Goal: Transaction & Acquisition: Purchase product/service

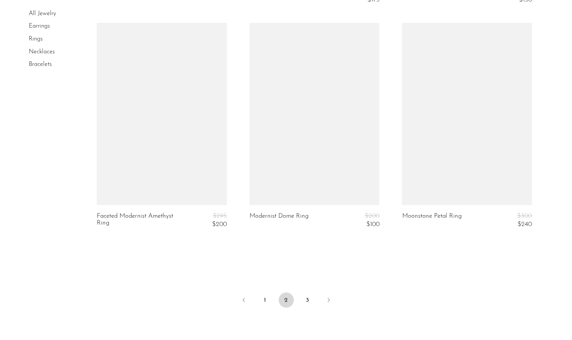
scroll to position [2509, 0]
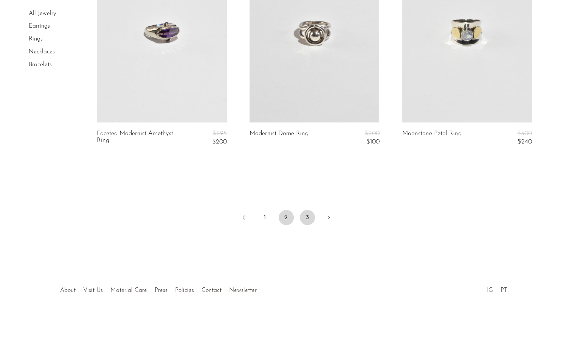
click at [306, 221] on link "3" at bounding box center [307, 217] width 15 height 15
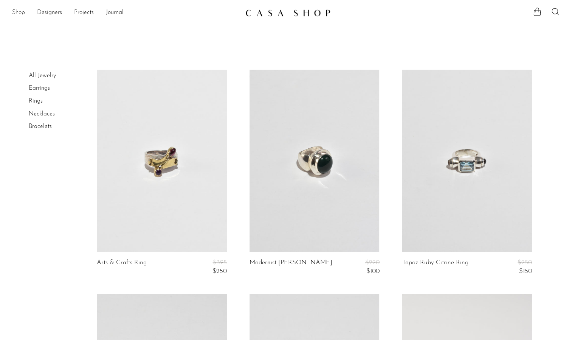
click at [557, 12] on icon at bounding box center [555, 11] width 9 height 9
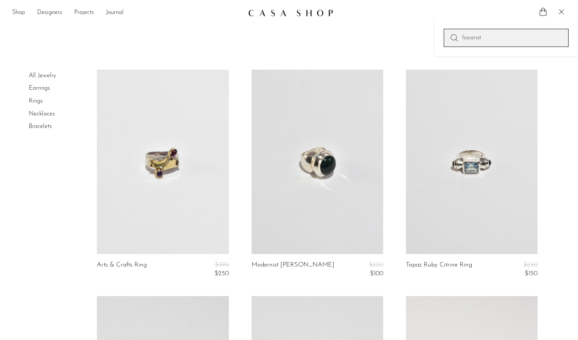
type input "hocerat"
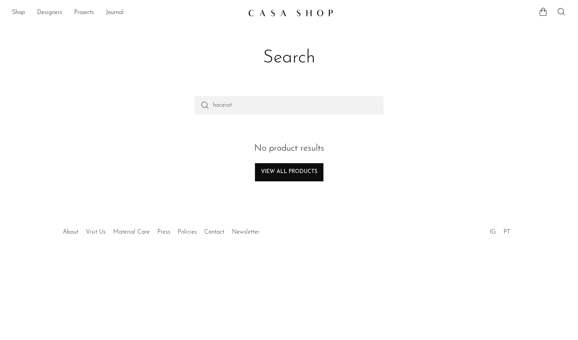
click at [285, 169] on link "View all products" at bounding box center [289, 172] width 68 height 18
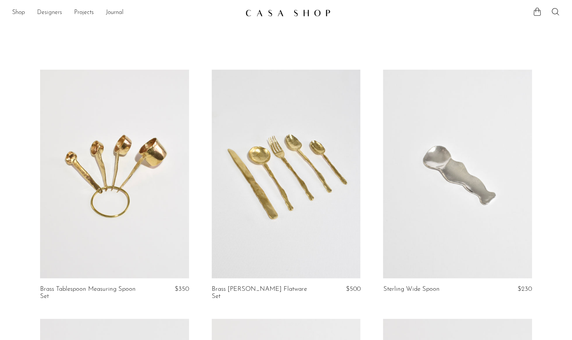
click at [48, 14] on link "Designers" at bounding box center [49, 13] width 25 height 10
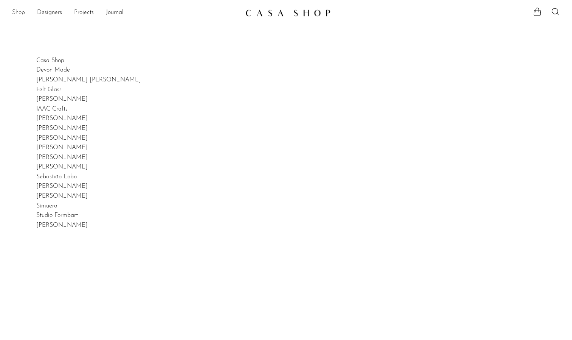
click at [18, 11] on link "Shop" at bounding box center [18, 13] width 13 height 10
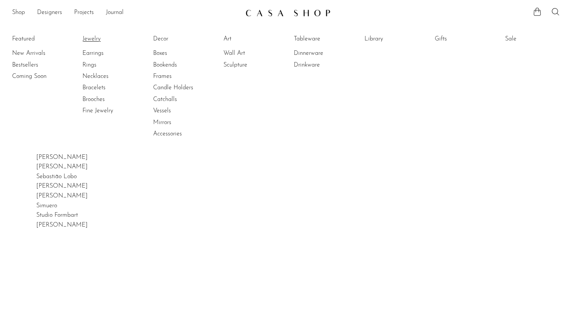
click at [98, 36] on link "Jewelry" at bounding box center [110, 39] width 57 height 8
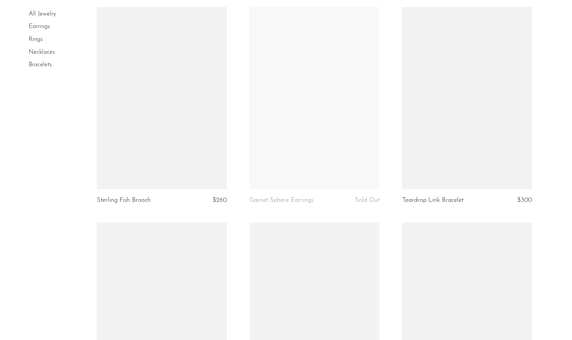
scroll to position [904, 0]
